Goal: Task Accomplishment & Management: Use online tool/utility

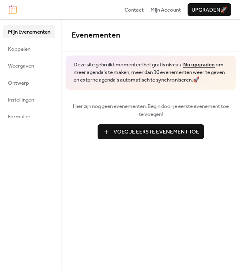
click at [22, 55] on ul "Mijn Evenementen Koppelen Weergaven Ontwerp Instellingen Formulier" at bounding box center [29, 74] width 52 height 98
click at [22, 53] on span "Koppelen" at bounding box center [19, 49] width 22 height 8
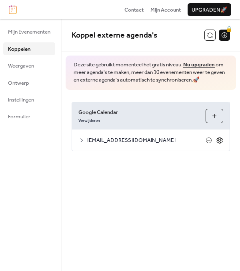
click at [219, 139] on icon at bounding box center [219, 140] width 3 height 3
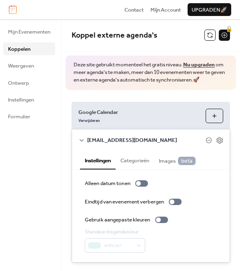
click at [32, 175] on div "Mijn Evenementen Koppelen Weergaven Ontwerp Instellingen Formulier" at bounding box center [31, 145] width 62 height 252
click at [27, 160] on div "Mijn Evenementen Koppelen Weergaven Ontwerp Instellingen Formulier" at bounding box center [31, 145] width 62 height 252
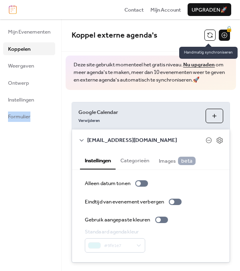
click at [207, 34] on button at bounding box center [209, 35] width 11 height 11
